Goal: Find specific page/section: Find specific page/section

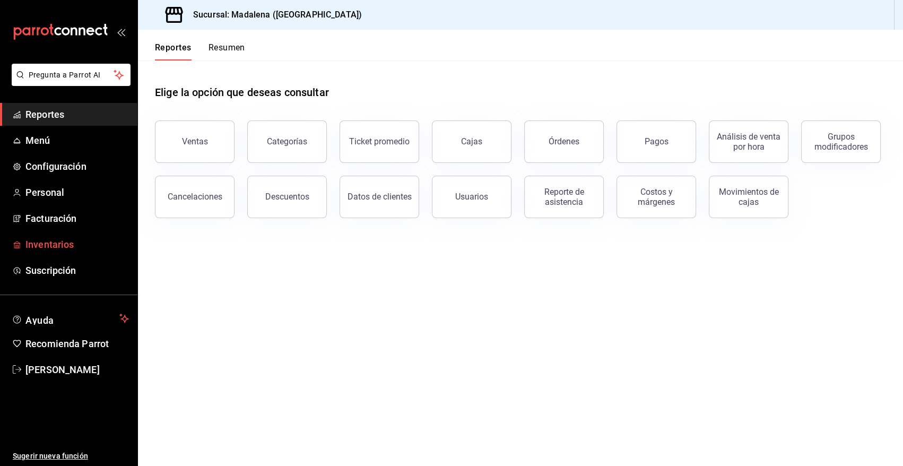
click at [67, 249] on span "Inventarios" at bounding box center [76, 244] width 103 height 14
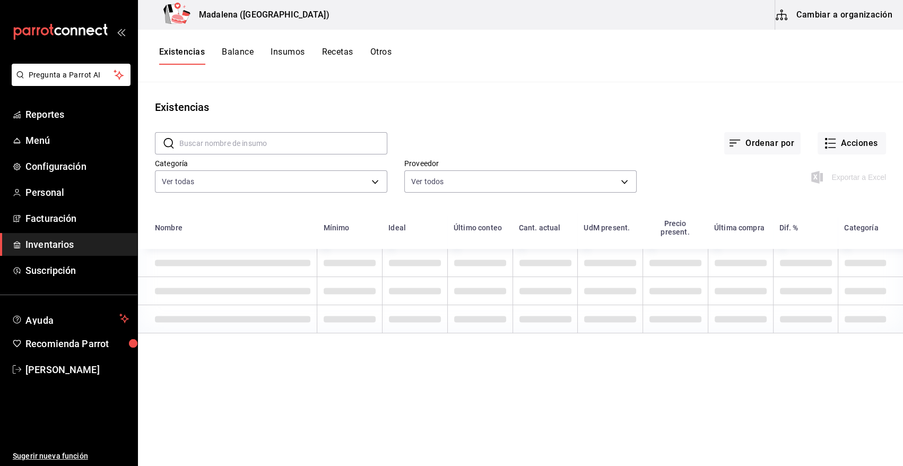
click at [275, 141] on input "text" at bounding box center [283, 143] width 208 height 21
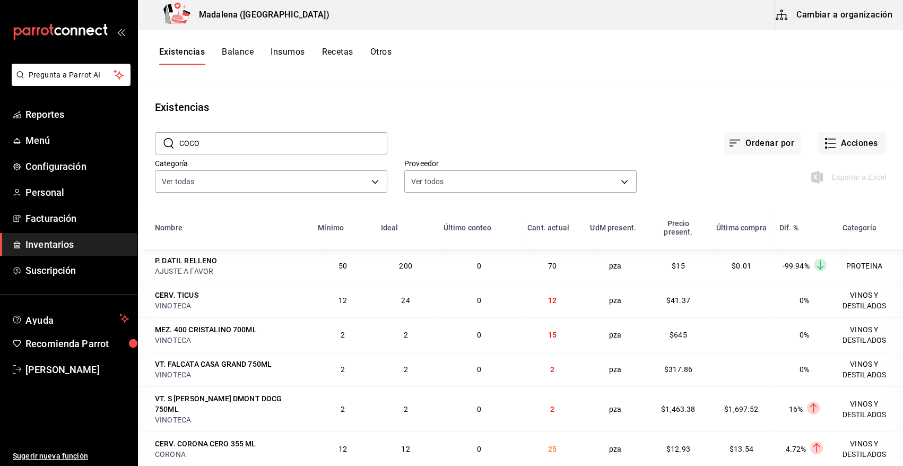
type input "COCO"
click at [275, 141] on input "COCO" at bounding box center [283, 143] width 208 height 21
